Goal: Obtain resource: Obtain resource

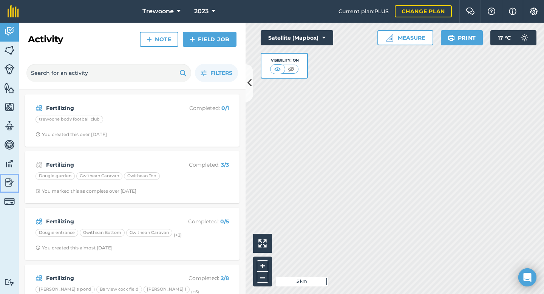
click at [9, 182] on img at bounding box center [9, 182] width 11 height 11
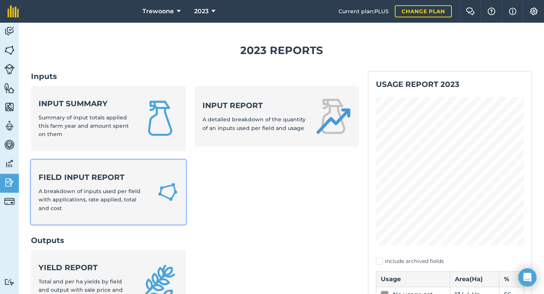
click at [127, 181] on strong "Field Input Report" at bounding box center [94, 177] width 110 height 11
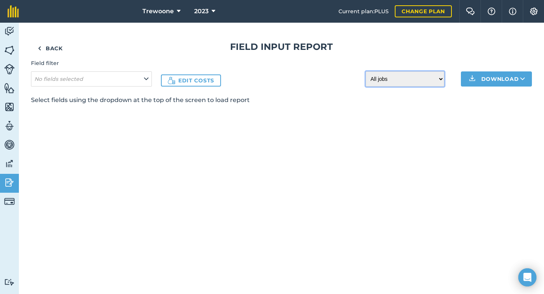
click at [443, 79] on select "All jobs Incomplete jobs Complete jobs" at bounding box center [405, 78] width 79 height 15
select select "done"
click at [511, 79] on button "Download" at bounding box center [496, 78] width 71 height 15
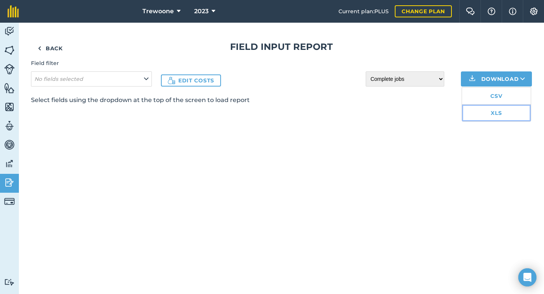
click at [486, 114] on link "XLS" at bounding box center [496, 113] width 69 height 17
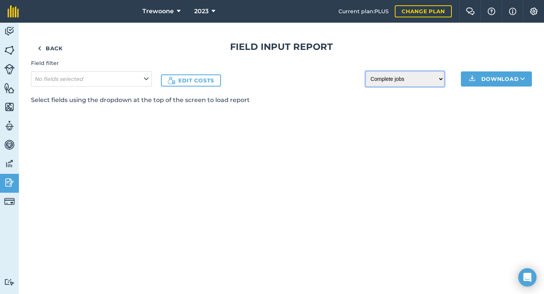
click at [436, 85] on select "All jobs Incomplete jobs Complete jobs" at bounding box center [405, 78] width 79 height 15
click at [521, 84] on button "Download" at bounding box center [496, 78] width 71 height 15
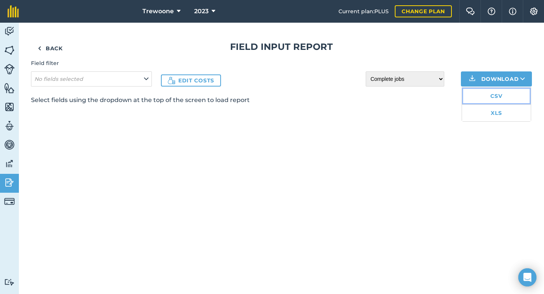
click at [475, 94] on link "CSV" at bounding box center [496, 96] width 69 height 17
click at [51, 51] on link "Back" at bounding box center [50, 48] width 39 height 15
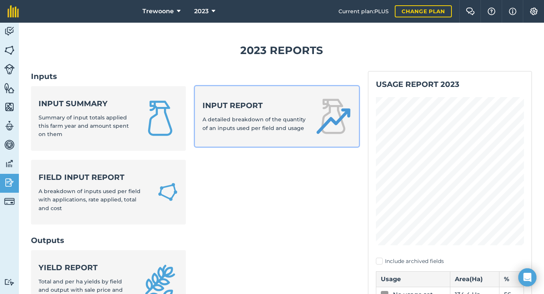
click at [271, 101] on strong "Input report" at bounding box center [255, 105] width 104 height 11
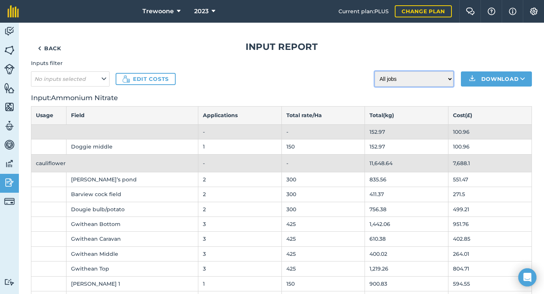
click at [406, 79] on select "All jobs Incomplete jobs Complete jobs" at bounding box center [414, 78] width 79 height 15
click at [102, 80] on icon at bounding box center [104, 79] width 5 height 8
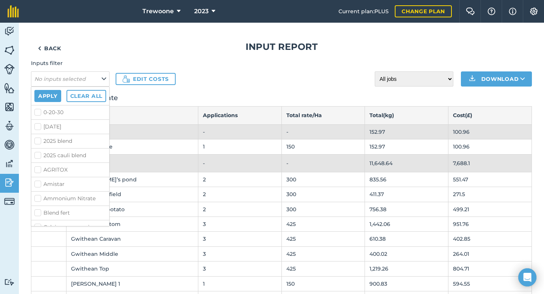
click at [244, 76] on div "Inputs filter No inputs selected Apply Clear all 0-20-30 [DATE] 2025 blend 2025…" at bounding box center [281, 72] width 501 height 27
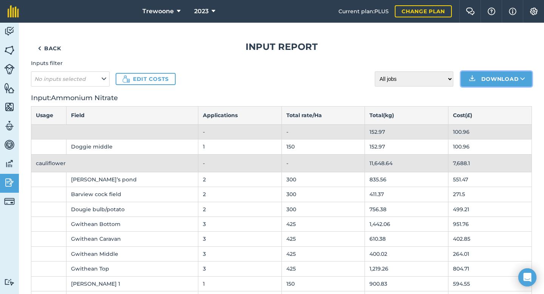
click at [521, 79] on icon at bounding box center [522, 79] width 5 height 8
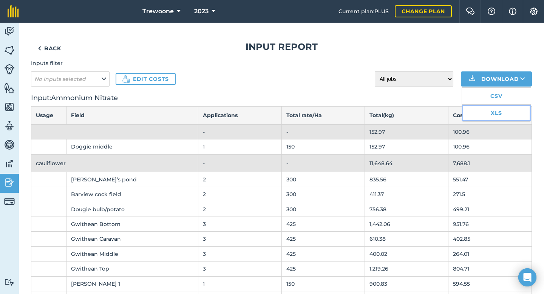
click at [497, 114] on link "XLS" at bounding box center [496, 113] width 69 height 17
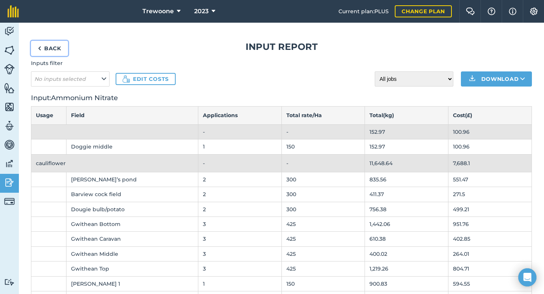
click at [54, 48] on link "Back" at bounding box center [49, 48] width 37 height 15
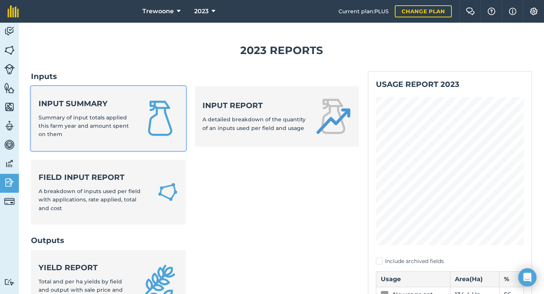
click at [99, 105] on strong "Input summary" at bounding box center [86, 103] width 94 height 11
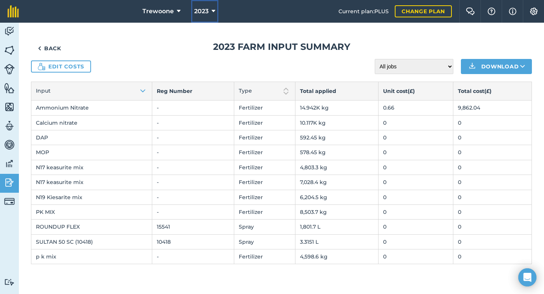
click at [214, 10] on icon at bounding box center [214, 11] width 4 height 9
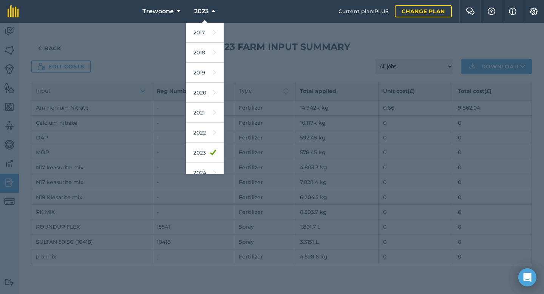
click at [205, 174] on div at bounding box center [272, 158] width 544 height 271
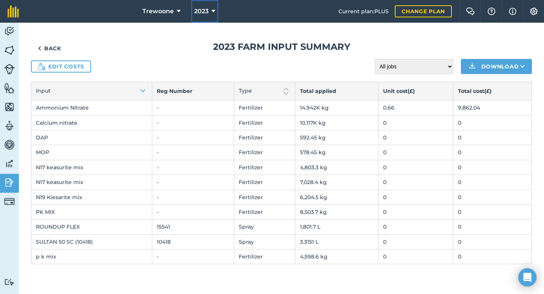
click at [204, 8] on span "2023" at bounding box center [201, 11] width 14 height 9
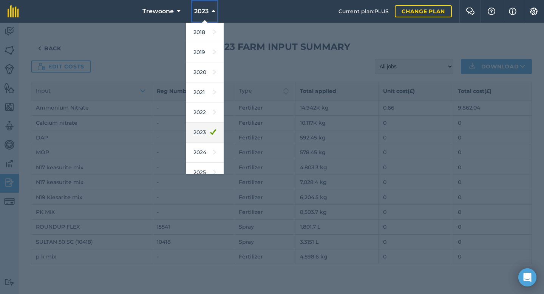
scroll to position [21, 0]
click at [199, 153] on link "2024" at bounding box center [205, 152] width 38 height 20
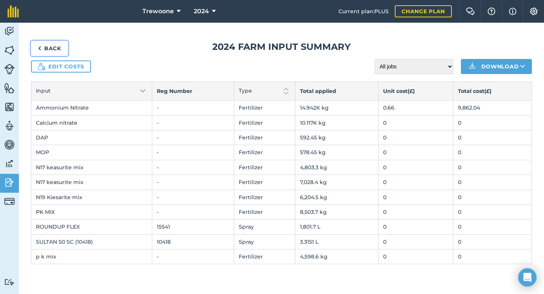
click at [51, 44] on link "Back" at bounding box center [49, 48] width 37 height 15
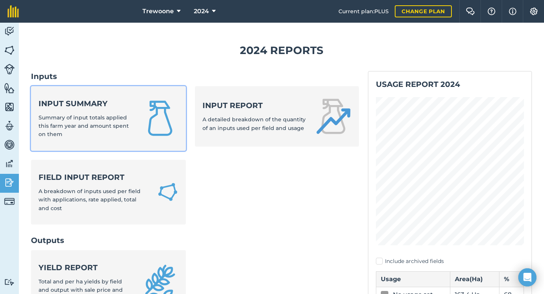
click at [120, 116] on span "Summary of input totals applied this farm year and amount spent on them" at bounding box center [84, 126] width 90 height 24
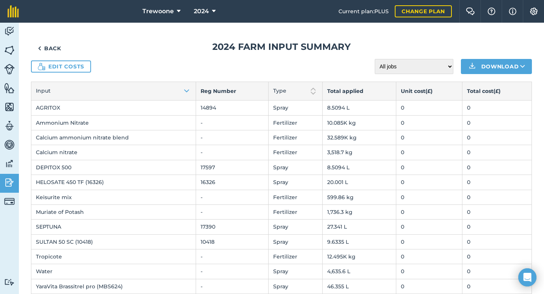
scroll to position [12, 0]
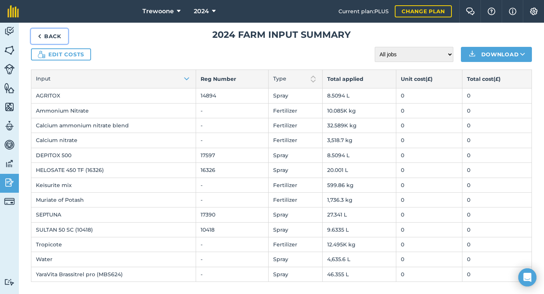
click at [50, 34] on link "Back" at bounding box center [49, 36] width 37 height 15
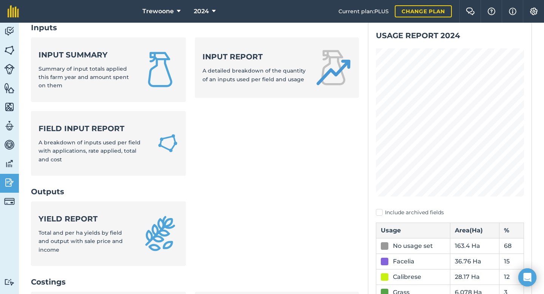
scroll to position [51, 0]
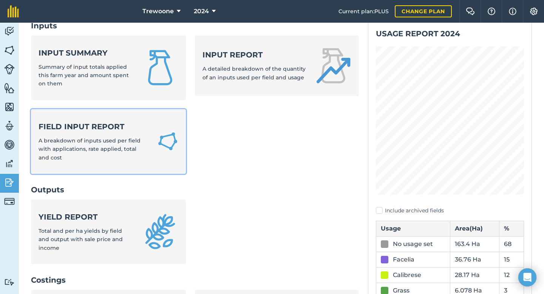
click at [172, 142] on img at bounding box center [167, 141] width 21 height 23
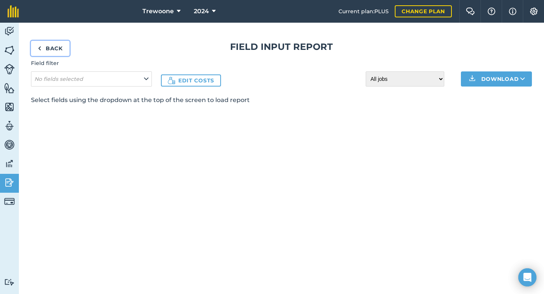
click at [60, 47] on link "Back" at bounding box center [50, 48] width 39 height 15
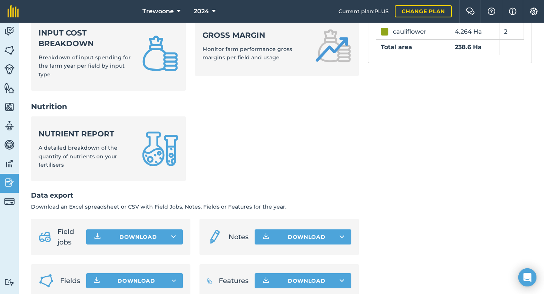
scroll to position [336, 0]
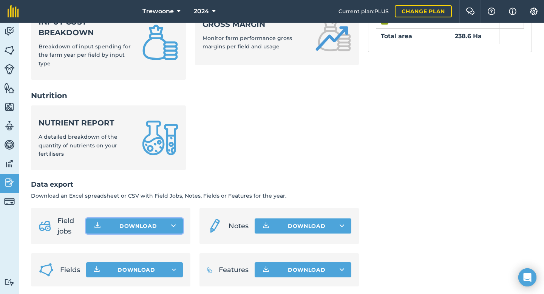
click at [178, 222] on button "Download" at bounding box center [134, 225] width 97 height 15
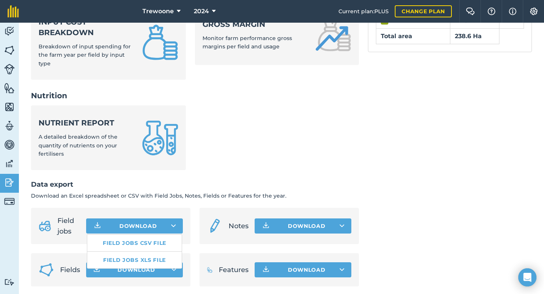
click at [230, 157] on ul "Nutrient report A detailed breakdown of the quantity of nutrients on your ferti…" at bounding box center [195, 142] width 328 height 74
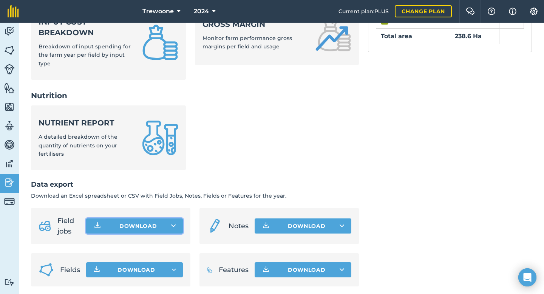
click at [173, 222] on icon at bounding box center [173, 226] width 5 height 8
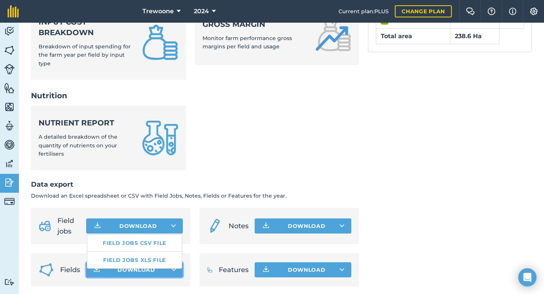
click at [172, 270] on button "Download" at bounding box center [134, 269] width 97 height 15
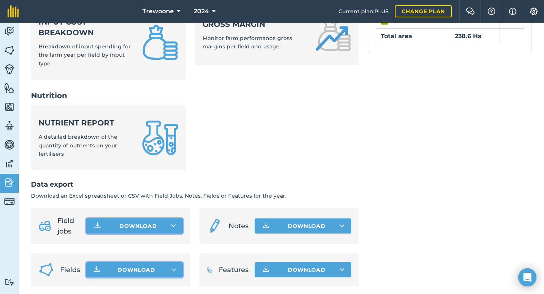
click at [168, 219] on button "Download" at bounding box center [134, 225] width 97 height 15
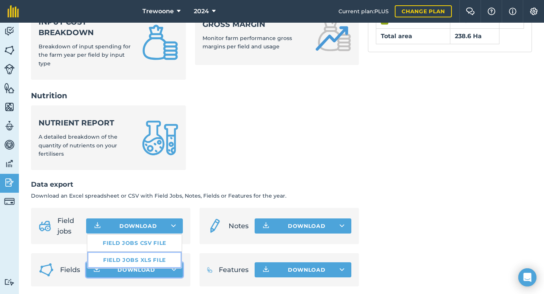
click at [148, 255] on link "Field jobs XLS file" at bounding box center [134, 260] width 94 height 17
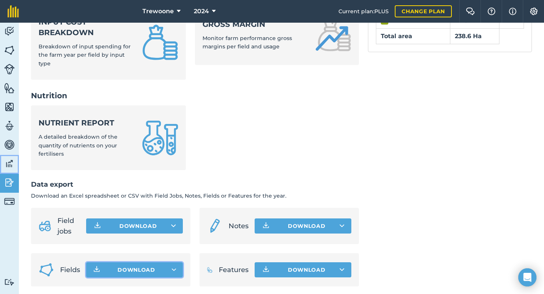
click at [8, 170] on link "Data" at bounding box center [9, 164] width 19 height 19
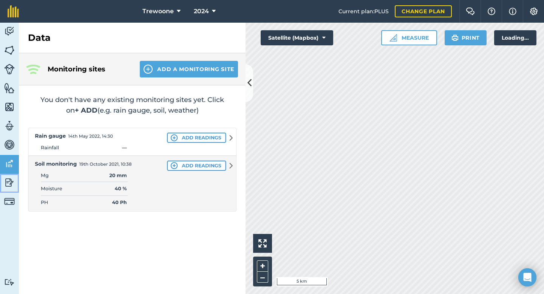
click at [8, 179] on img at bounding box center [9, 182] width 11 height 11
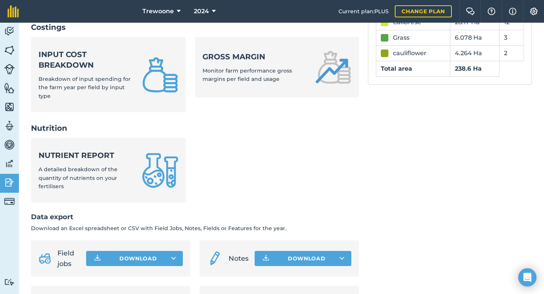
scroll to position [336, 0]
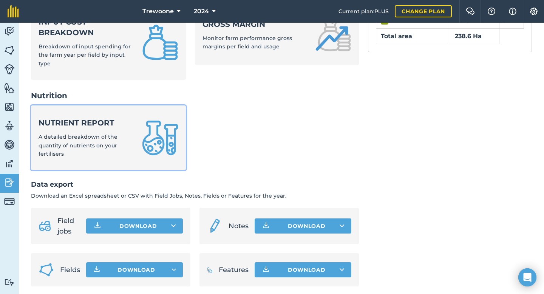
click at [136, 160] on link "Nutrient report A detailed breakdown of the quantity of nutrients on your ferti…" at bounding box center [108, 137] width 155 height 65
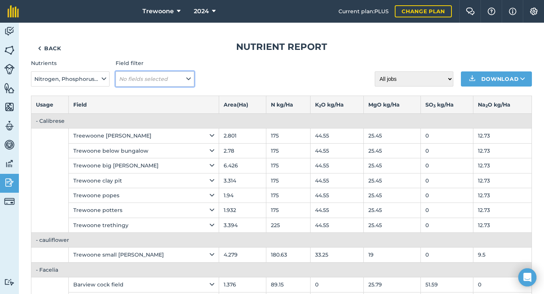
click at [170, 77] on button "No fields selected" at bounding box center [155, 78] width 79 height 15
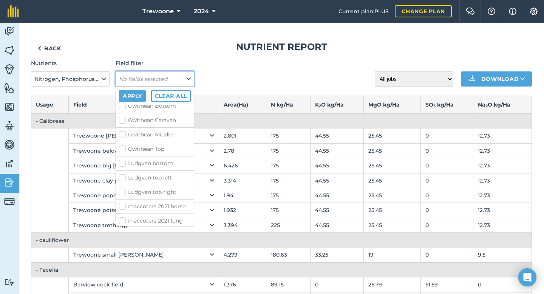
scroll to position [1495, 0]
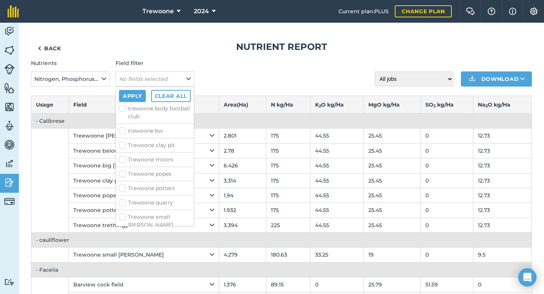
click at [152, 213] on label "Trewoone small [PERSON_NAME]" at bounding box center [155, 221] width 72 height 16
click at [124, 213] on input "Trewoone small [PERSON_NAME]" at bounding box center [121, 215] width 5 height 5
checkbox input "true"
click at [134, 94] on button "Apply" at bounding box center [132, 96] width 27 height 12
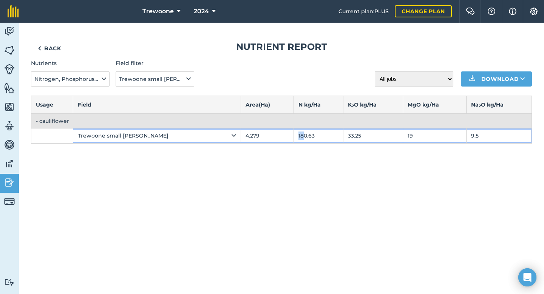
drag, startPoint x: 271, startPoint y: 133, endPoint x: 276, endPoint y: 133, distance: 4.5
click at [294, 133] on td "180.63" at bounding box center [319, 136] width 50 height 15
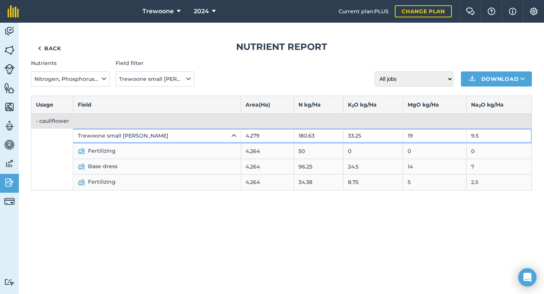
drag, startPoint x: 293, startPoint y: 136, endPoint x: 288, endPoint y: 135, distance: 5.0
click at [294, 135] on td "180.63" at bounding box center [319, 136] width 50 height 15
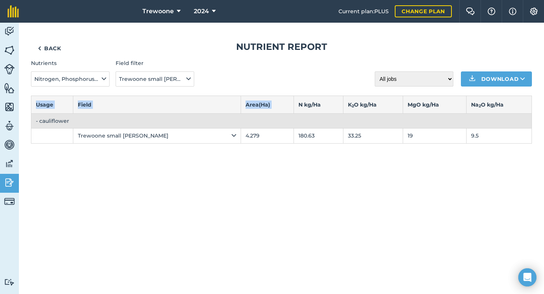
drag, startPoint x: 273, startPoint y: 101, endPoint x: 284, endPoint y: 208, distance: 108.3
click at [285, 210] on div "Back Nutrient report Nutrients Nitrogen, Phosphorus, Potassium, Magnesium, Sulp…" at bounding box center [281, 158] width 525 height 271
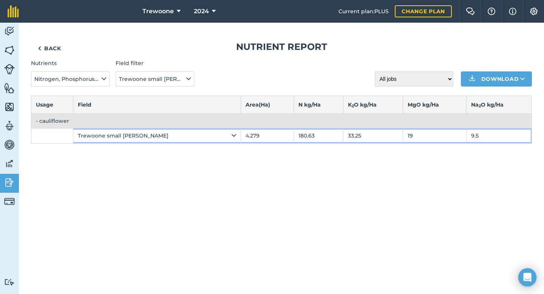
click at [197, 137] on div "Trewoone small [PERSON_NAME]" at bounding box center [157, 136] width 158 height 8
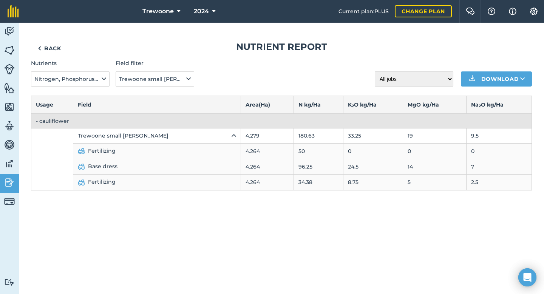
drag, startPoint x: 274, startPoint y: 100, endPoint x: 280, endPoint y: 164, distance: 63.8
click at [280, 164] on table "Usage Field Area ( Ha ) N kg / Ha K 2 O kg / Ha MgO kg / Ha Na 2 O kg / Ha - ca…" at bounding box center [281, 143] width 501 height 95
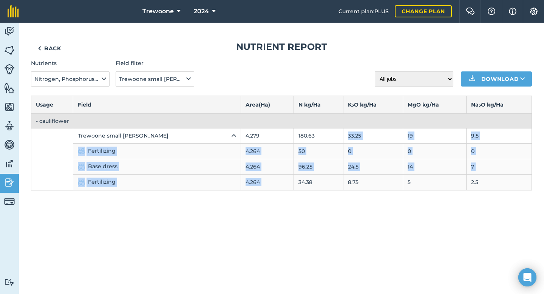
drag, startPoint x: 287, startPoint y: 177, endPoint x: 273, endPoint y: 142, distance: 36.8
click at [273, 142] on tbody "- cauliflower Trewoone small [PERSON_NAME] 4.279 180.63 33.25 19 9.5 Fertilizin…" at bounding box center [281, 151] width 501 height 77
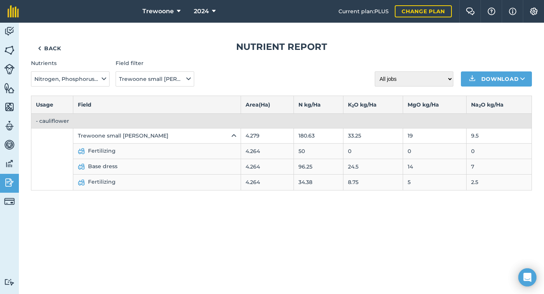
drag, startPoint x: 36, startPoint y: 104, endPoint x: 350, endPoint y: 190, distance: 325.9
click at [350, 190] on div "Back Nutrient report Nutrients Nitrogen, Phosphorus, Potassium, Magnesium, Sulp…" at bounding box center [281, 158] width 525 height 271
copy thead
